Goal: Task Accomplishment & Management: Use online tool/utility

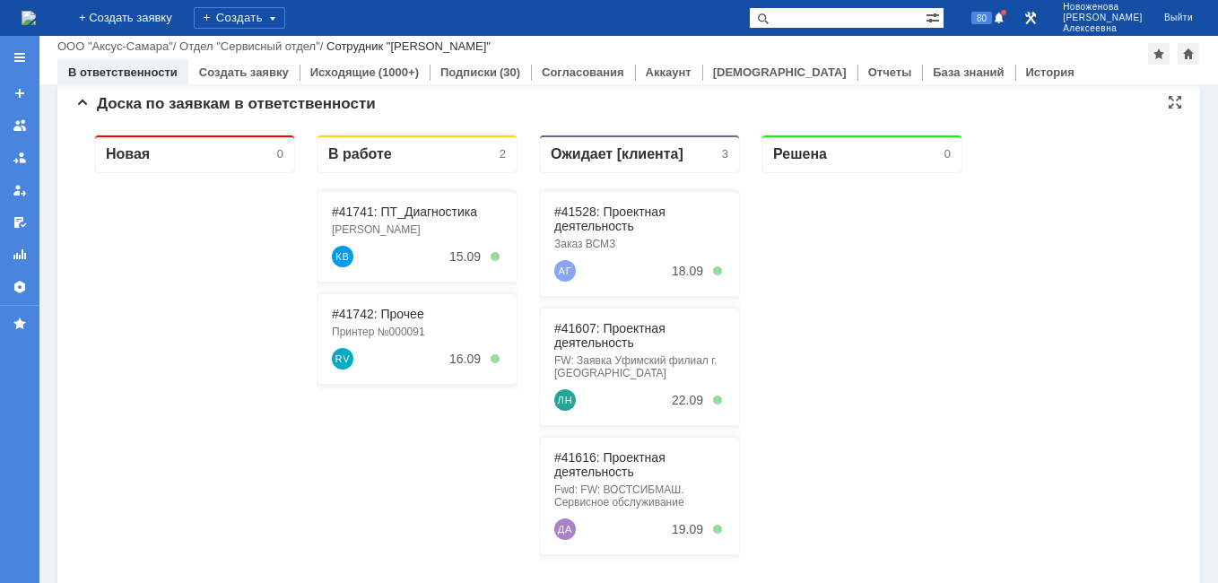
scroll to position [179, 0]
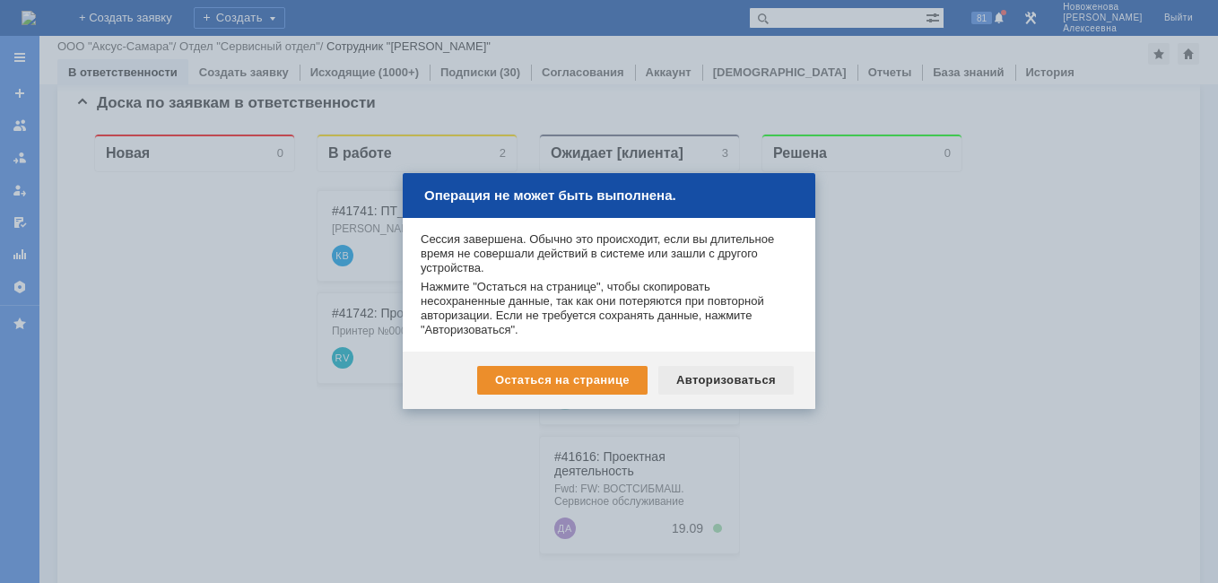
click at [731, 378] on div "Авторизоваться" at bounding box center [725, 380] width 135 height 29
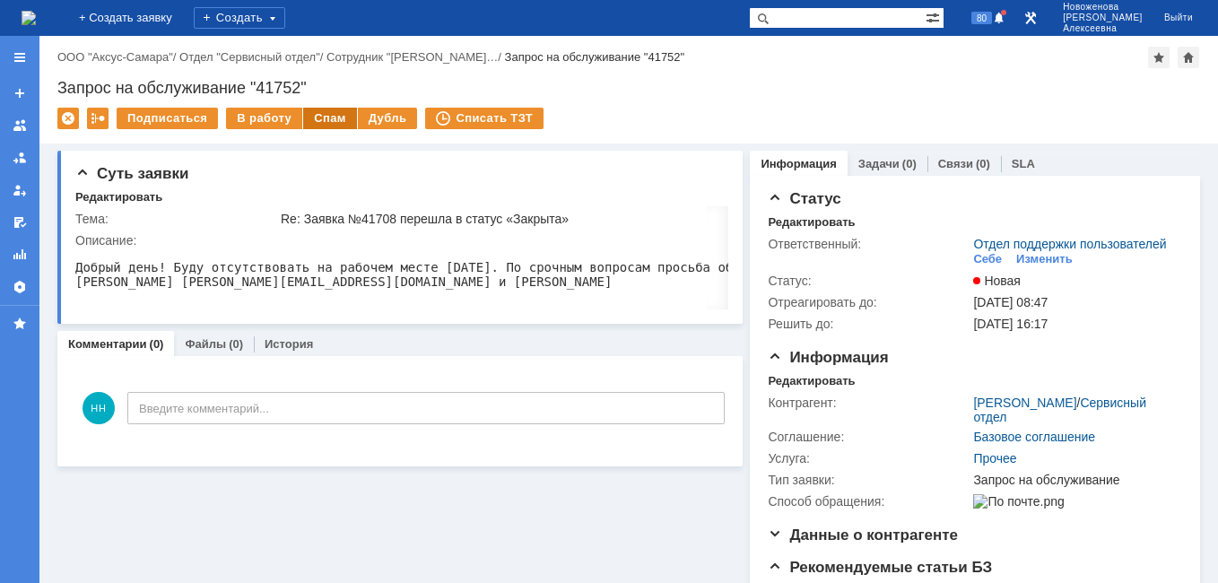
click at [326, 116] on div "Спам" at bounding box center [330, 119] width 54 height 22
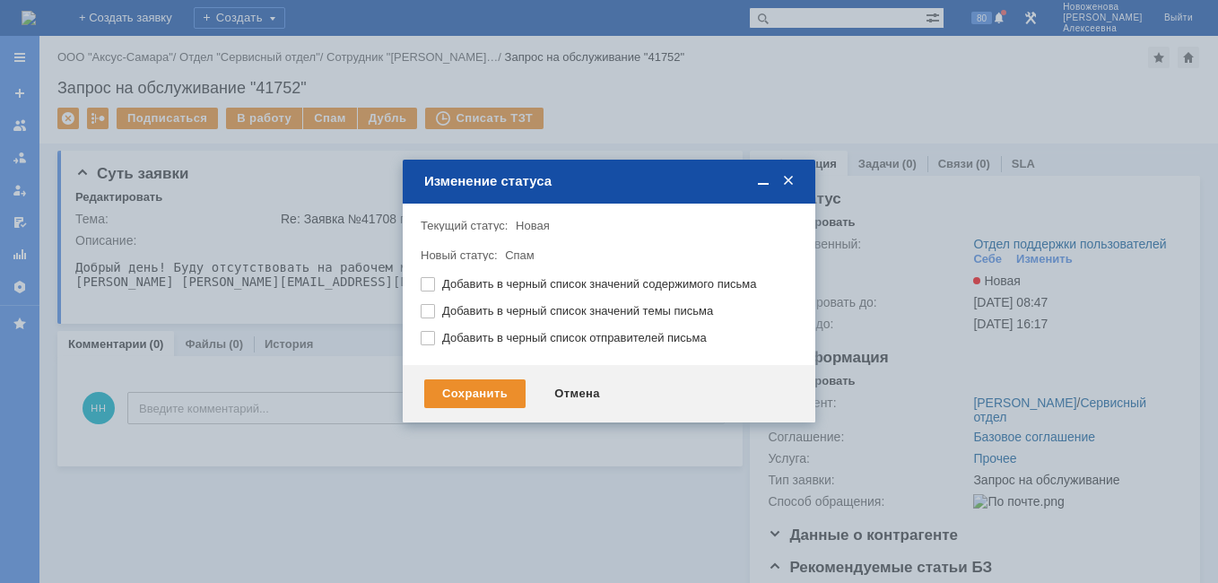
click at [466, 378] on div "Сохранить Отмена" at bounding box center [609, 393] width 413 height 57
click at [468, 393] on div "Сохранить" at bounding box center [474, 393] width 101 height 29
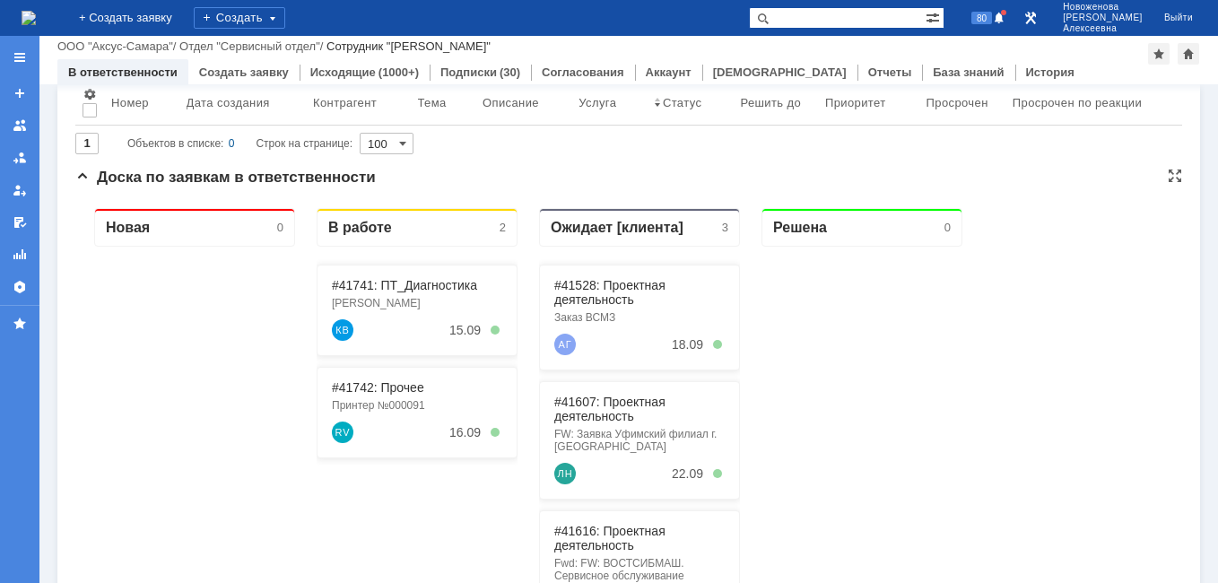
scroll to position [90, 0]
